Goal: Find specific page/section: Find specific page/section

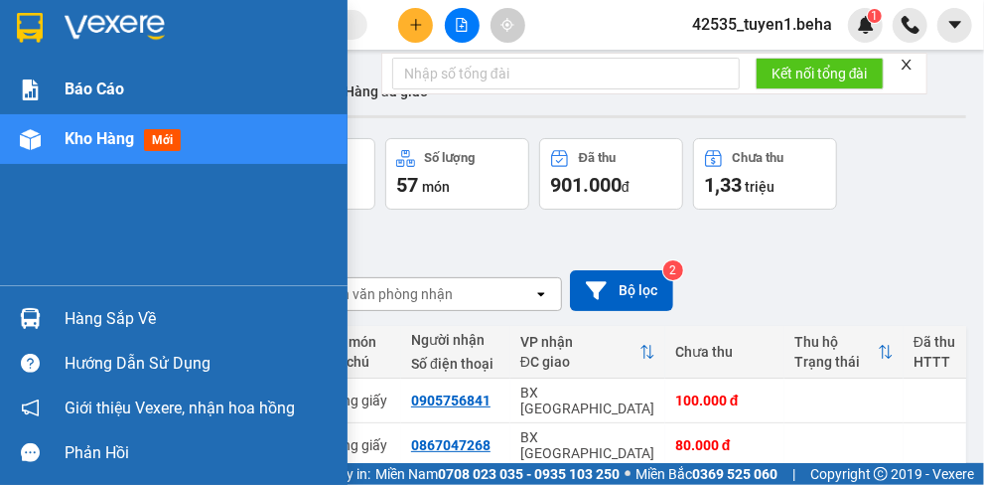
click at [50, 67] on div "Báo cáo" at bounding box center [173, 90] width 347 height 50
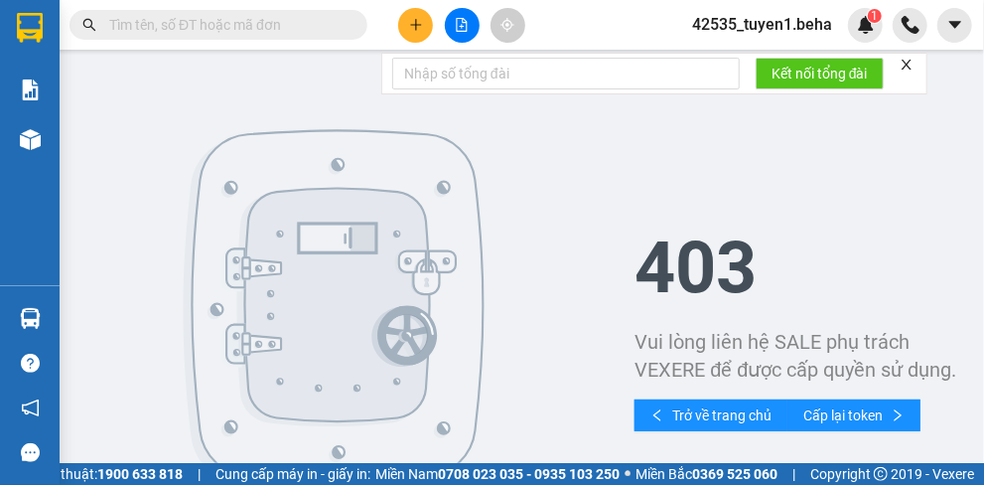
click at [907, 60] on icon "close" at bounding box center [907, 65] width 14 height 14
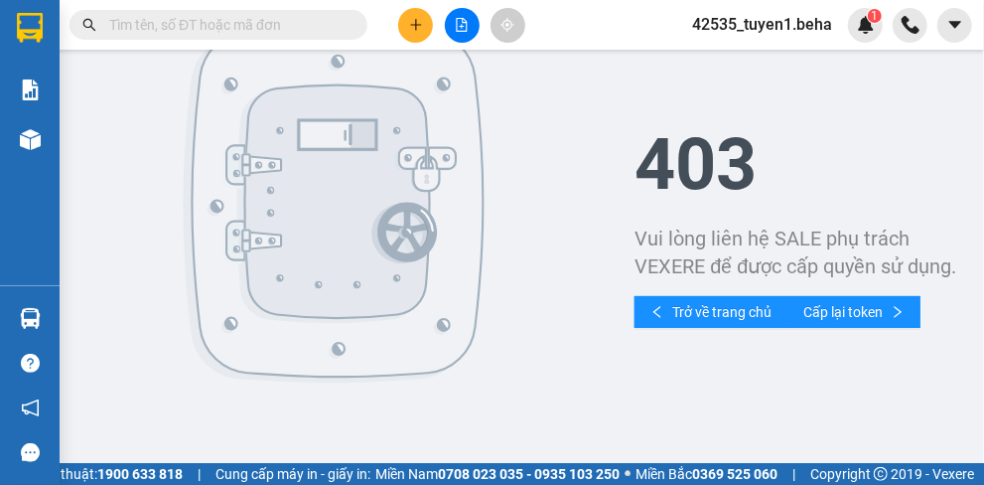
scroll to position [125, 0]
click at [695, 301] on span "Trở về trang chủ" at bounding box center [721, 312] width 99 height 22
